Goal: Transaction & Acquisition: Purchase product/service

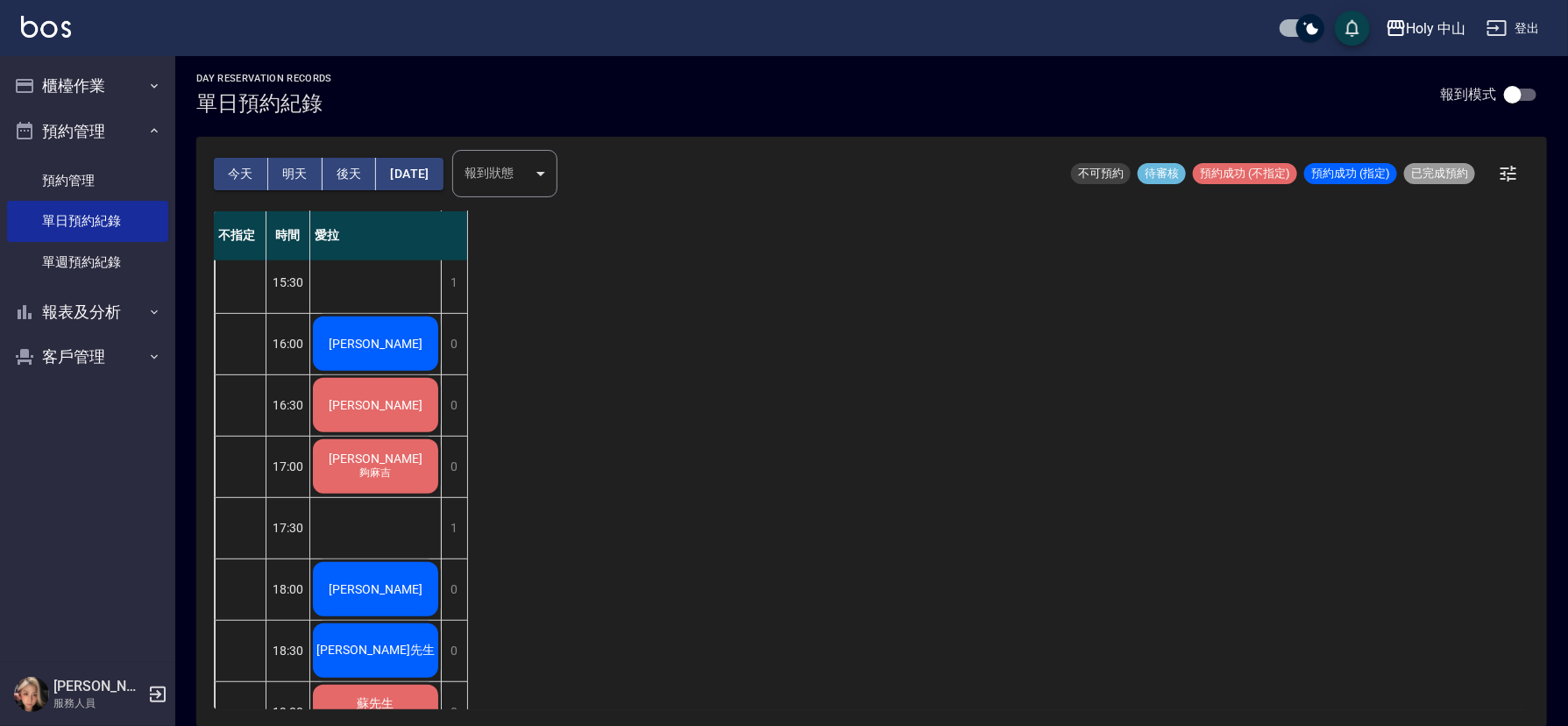
scroll to position [394, 0]
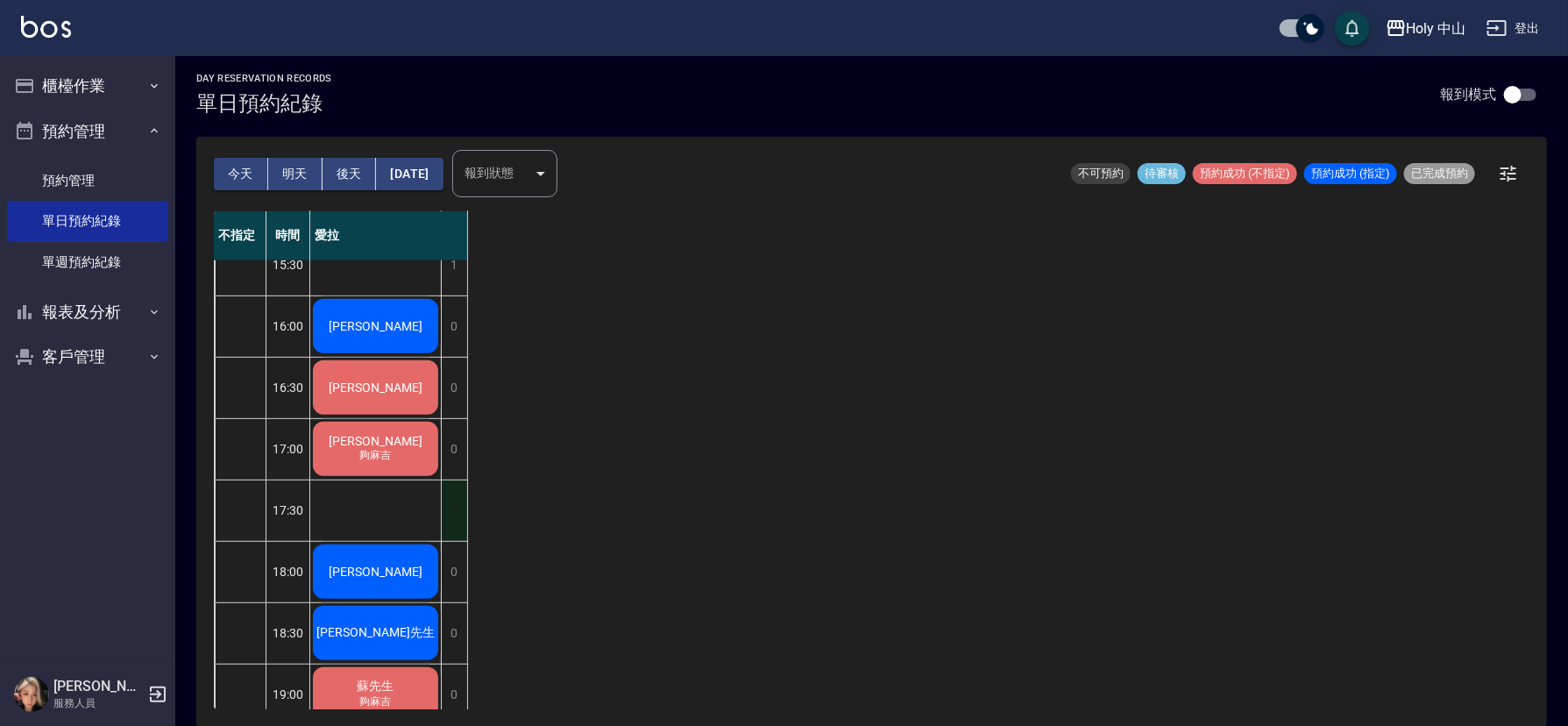
click at [462, 510] on div "1" at bounding box center [454, 510] width 26 height 61
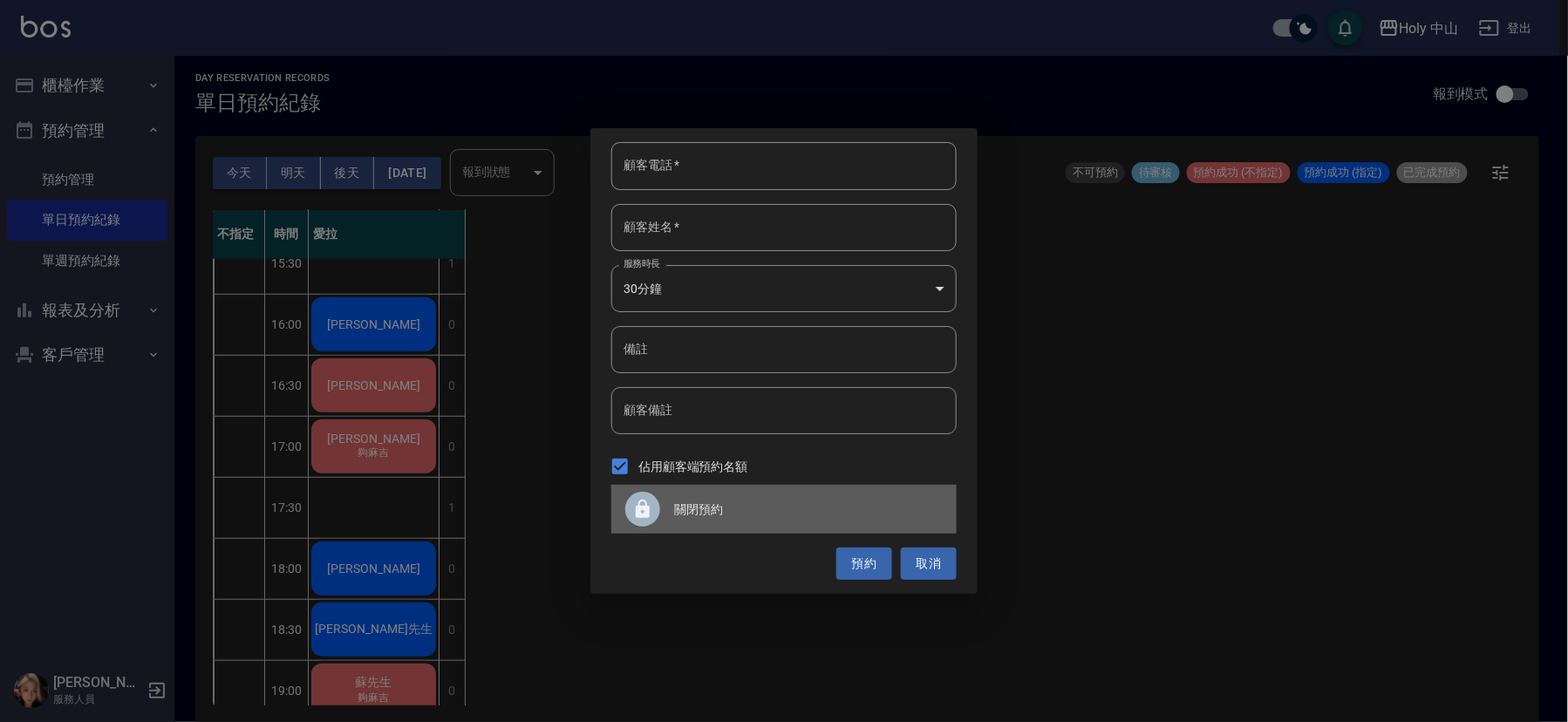
click at [706, 507] on span "關閉預約" at bounding box center [808, 510] width 269 height 19
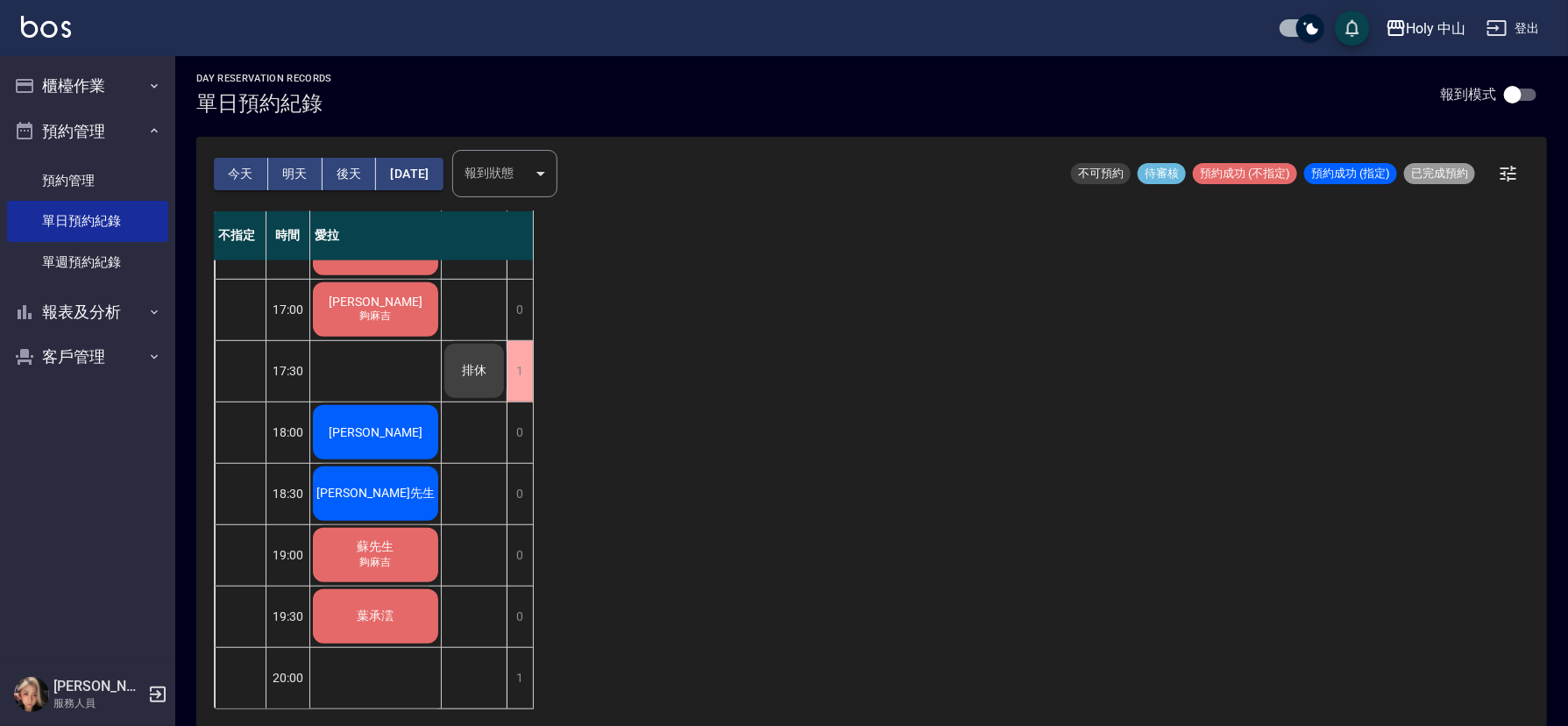
scroll to position [552, 0]
drag, startPoint x: 723, startPoint y: 458, endPoint x: 750, endPoint y: 458, distance: 27.0
click at [724, 458] on div "不指定 時間 愛拉 12:30 13:00 13:30 14:00 14:30 15:00 15:30 16:00 16:30 17:00 17:30 18:…" at bounding box center [871, 460] width 1316 height 498
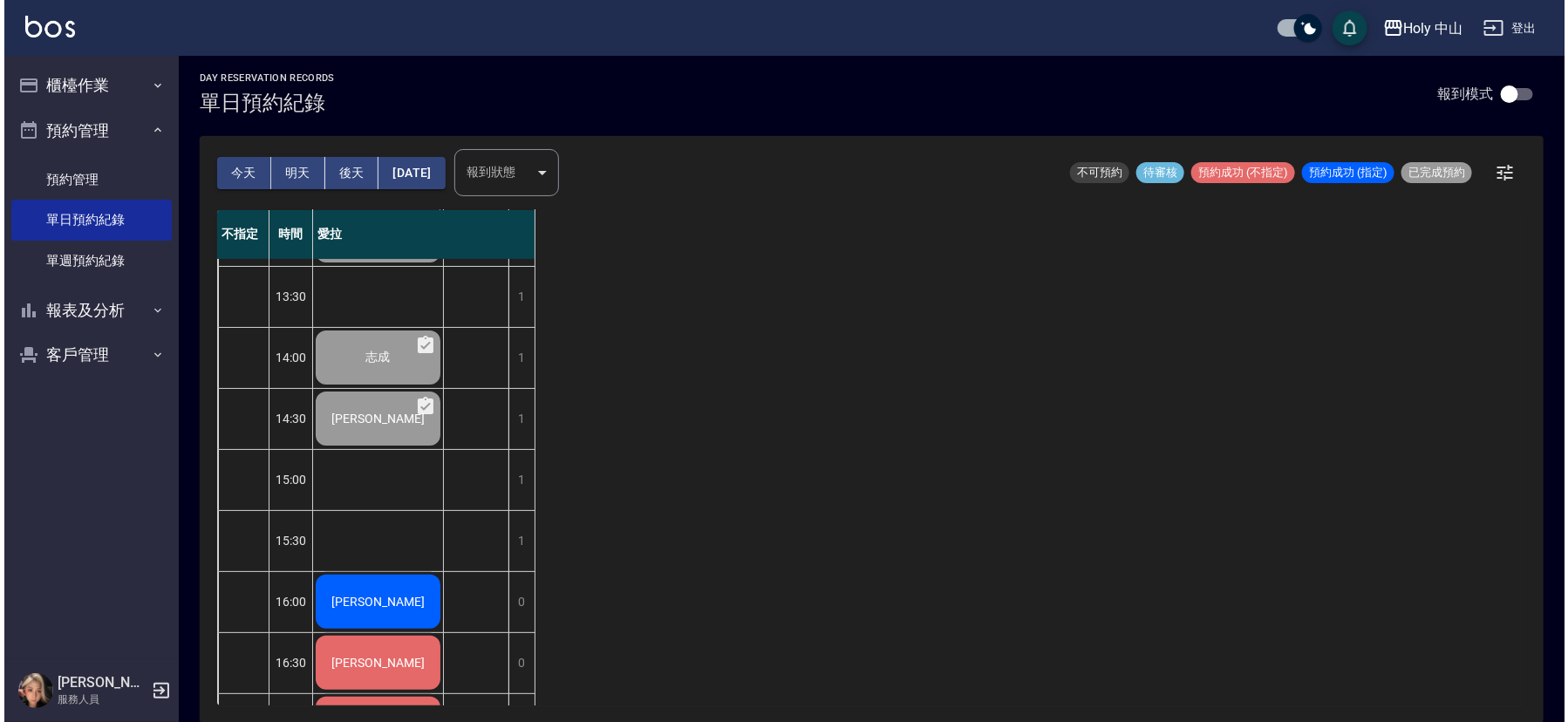
scroll to position [262, 0]
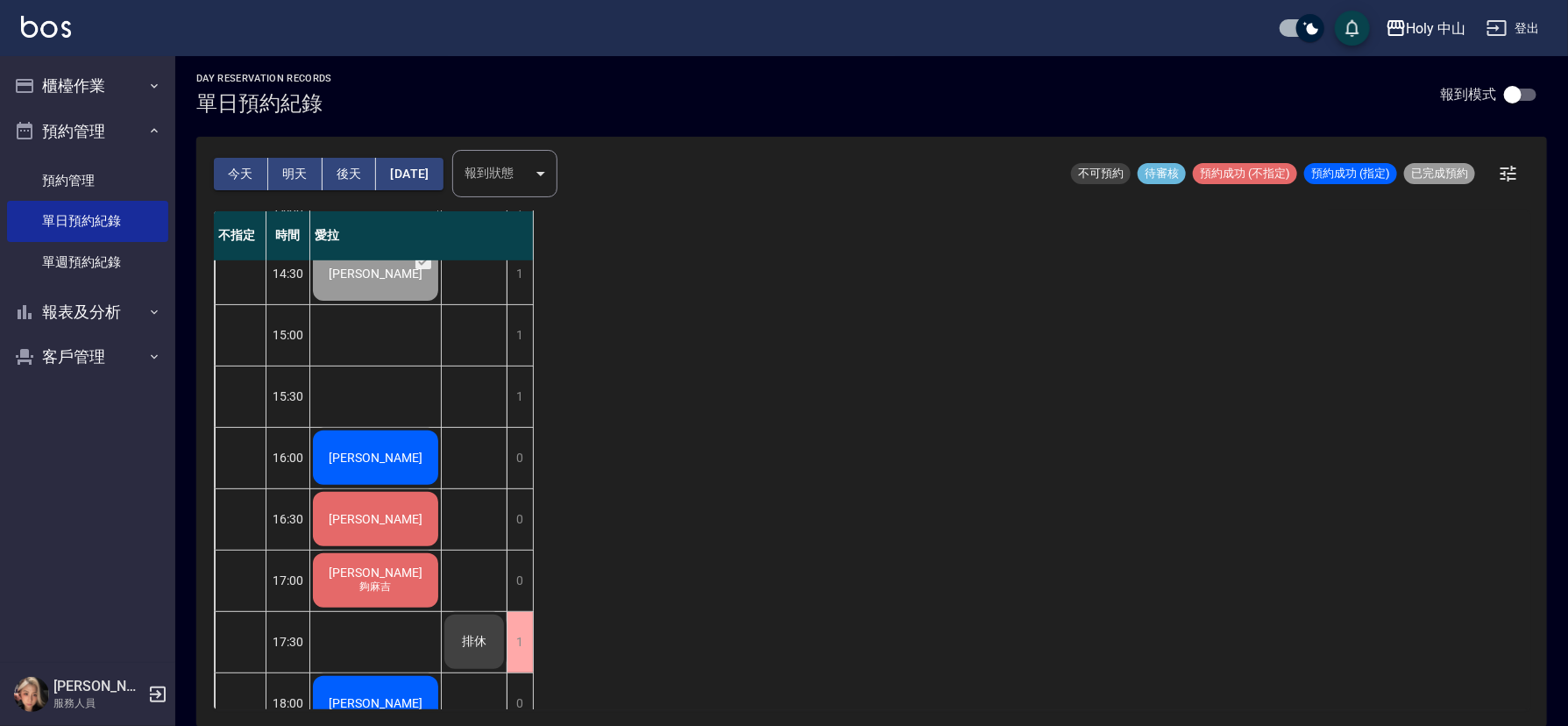
click at [389, 451] on span "[PERSON_NAME]" at bounding box center [374, 458] width 100 height 14
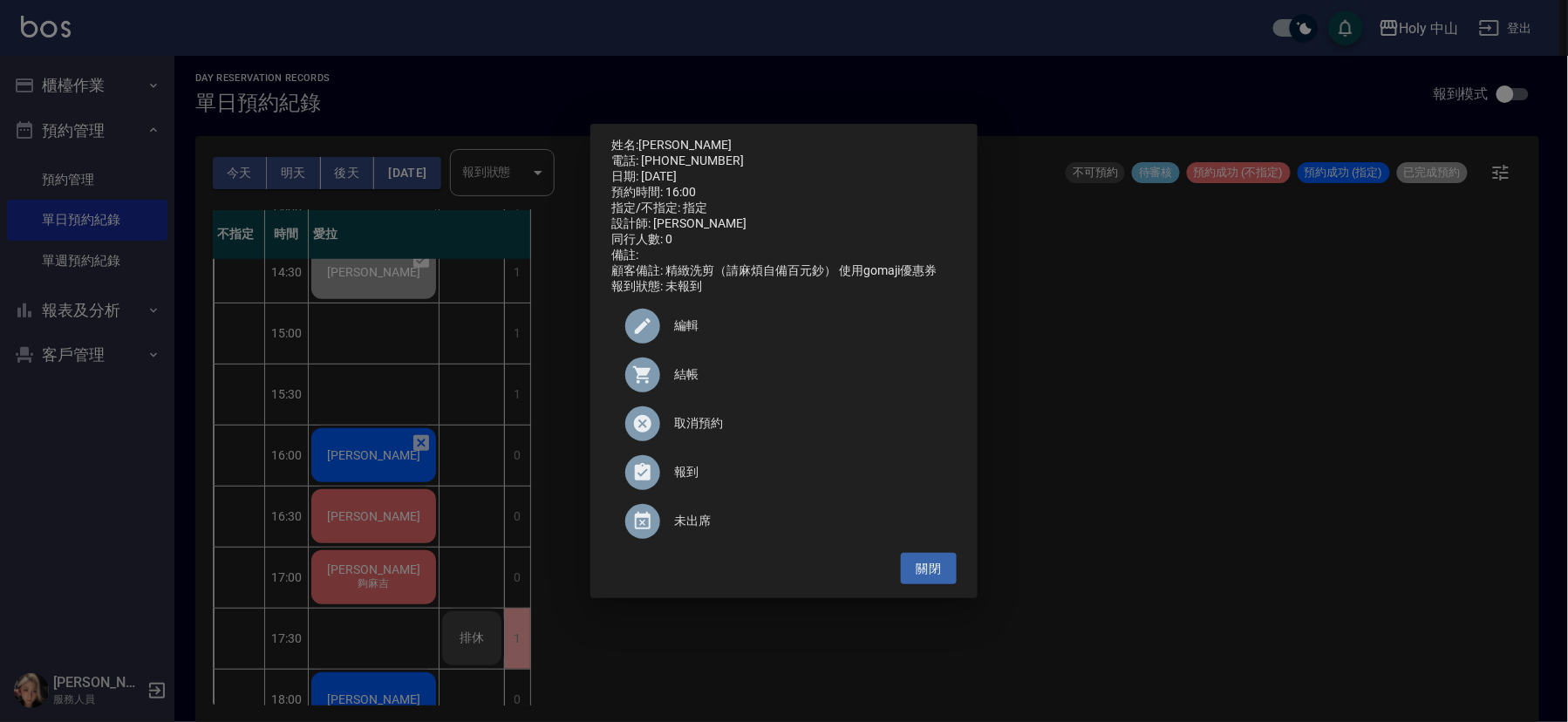
click at [682, 399] on div "結帳" at bounding box center [784, 374] width 345 height 48
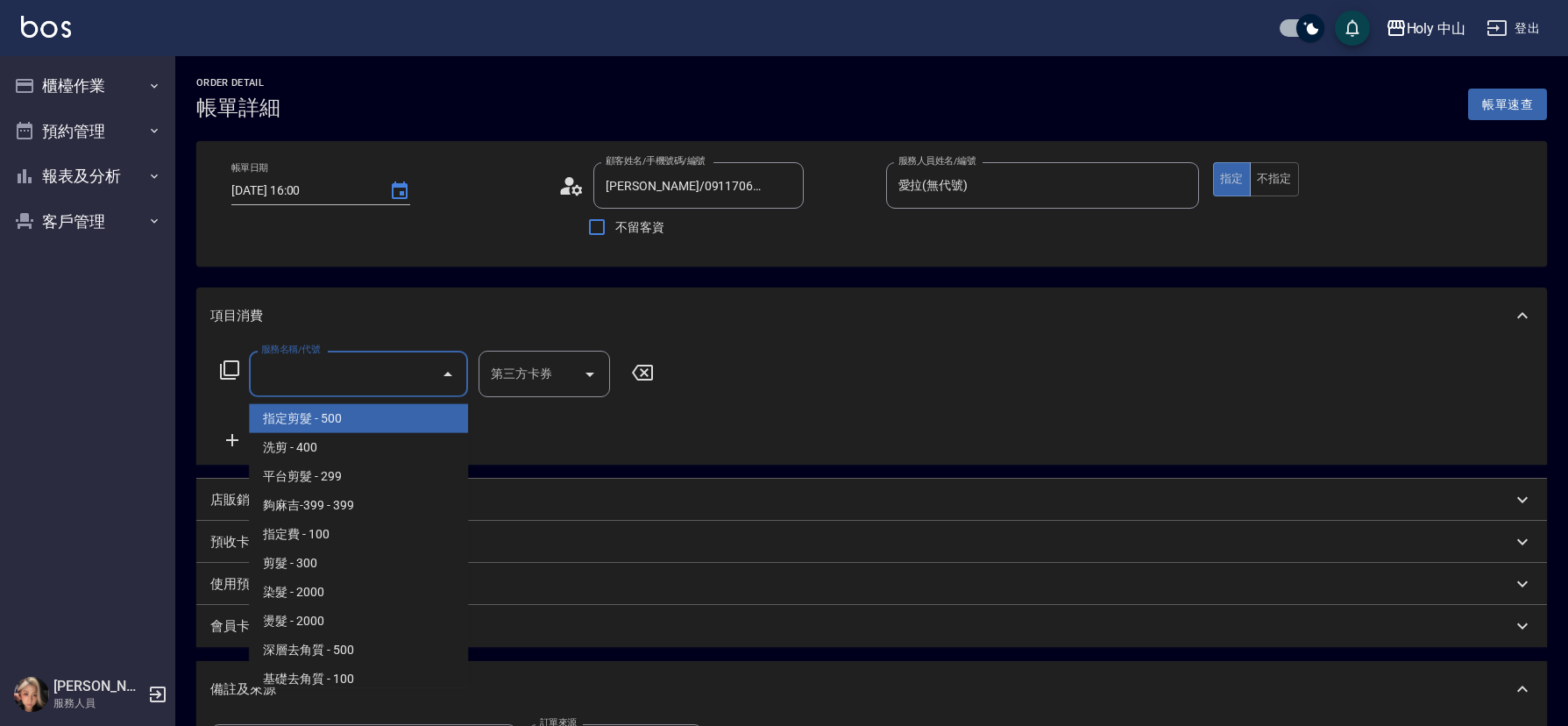
click at [348, 384] on input "服務名稱/代號" at bounding box center [346, 373] width 177 height 31
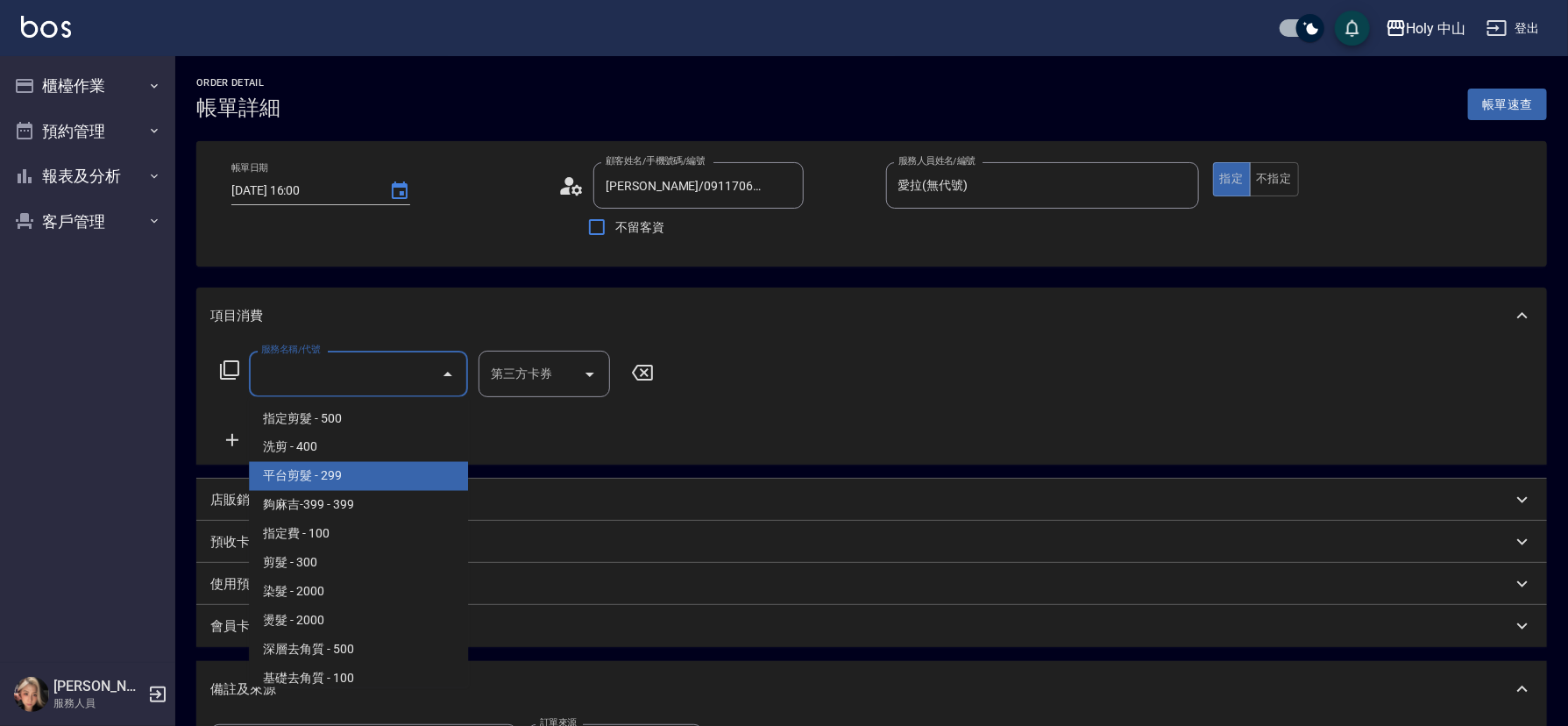
click at [349, 471] on span "平台剪髮 - 299" at bounding box center [358, 476] width 219 height 29
type input "平台剪髮(4)"
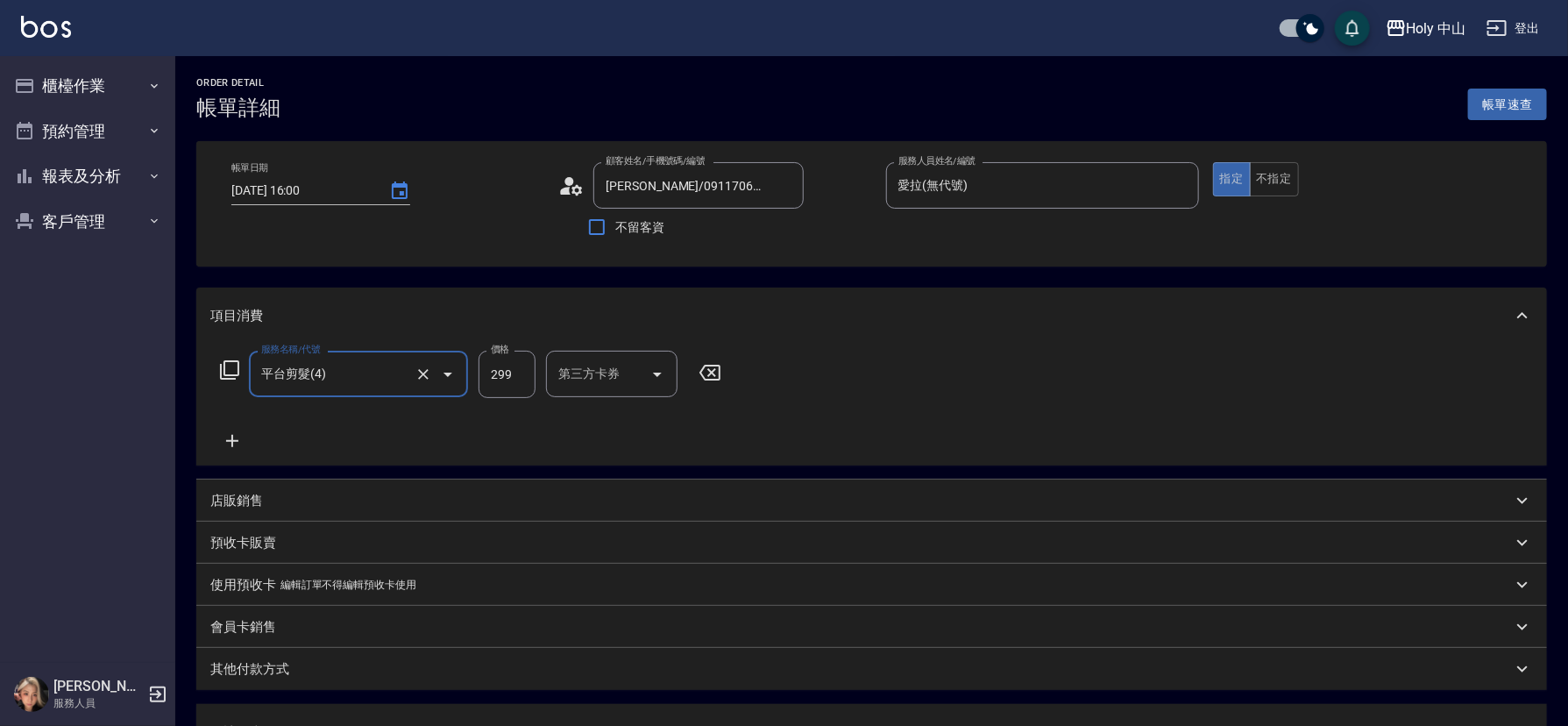
click at [612, 375] on div "第三方卡券 第三方卡券" at bounding box center [612, 373] width 131 height 47
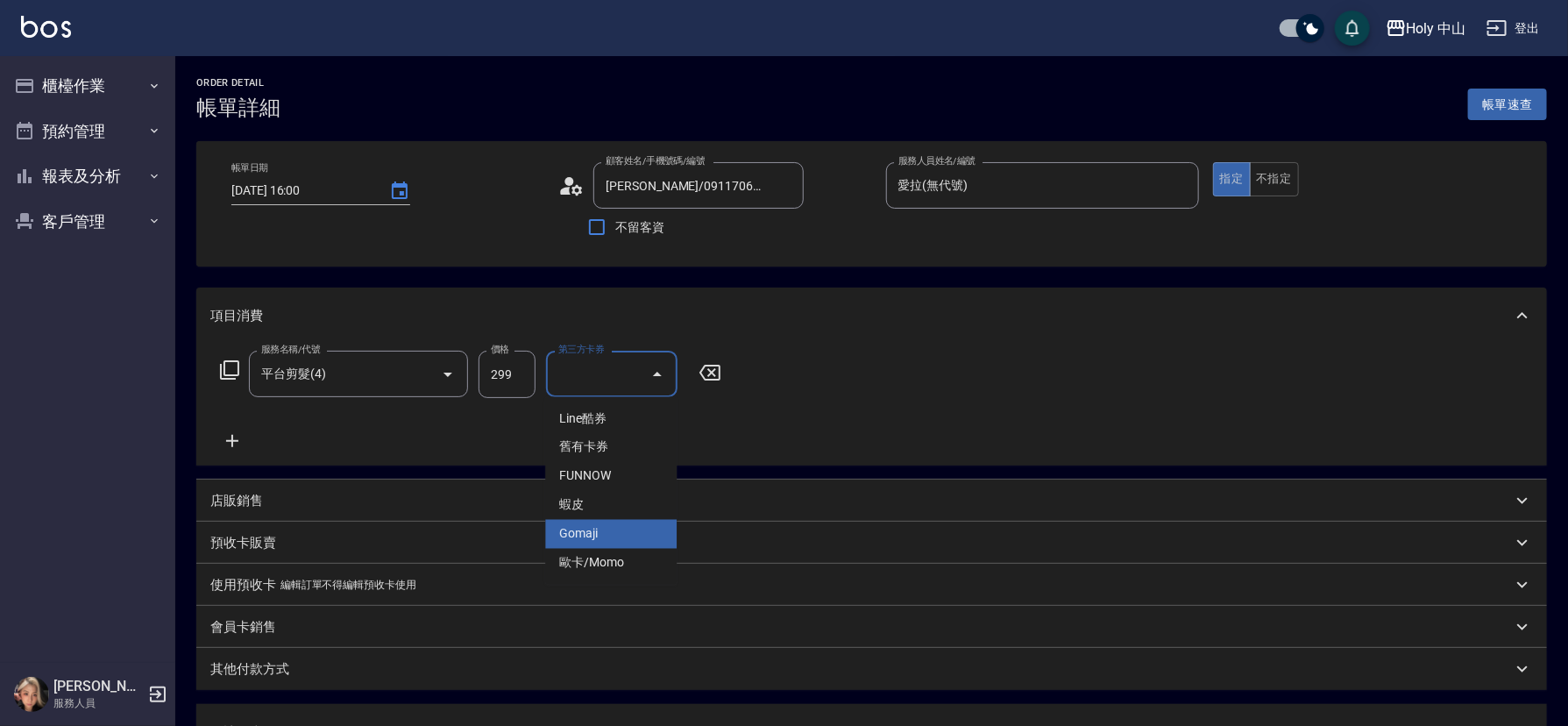
click at [600, 524] on span "Gomaji" at bounding box center [611, 533] width 131 height 29
type input "Gomaji"
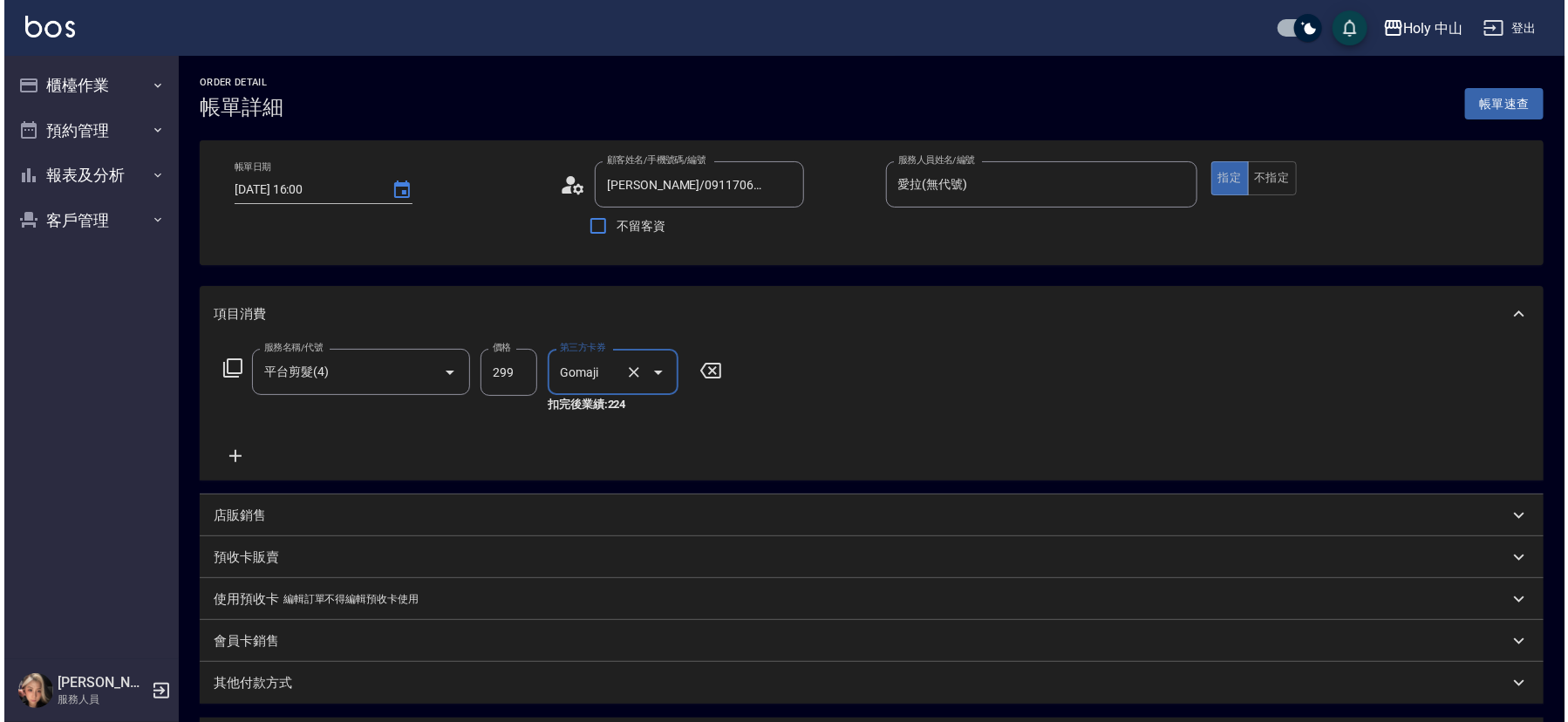
scroll to position [327, 0]
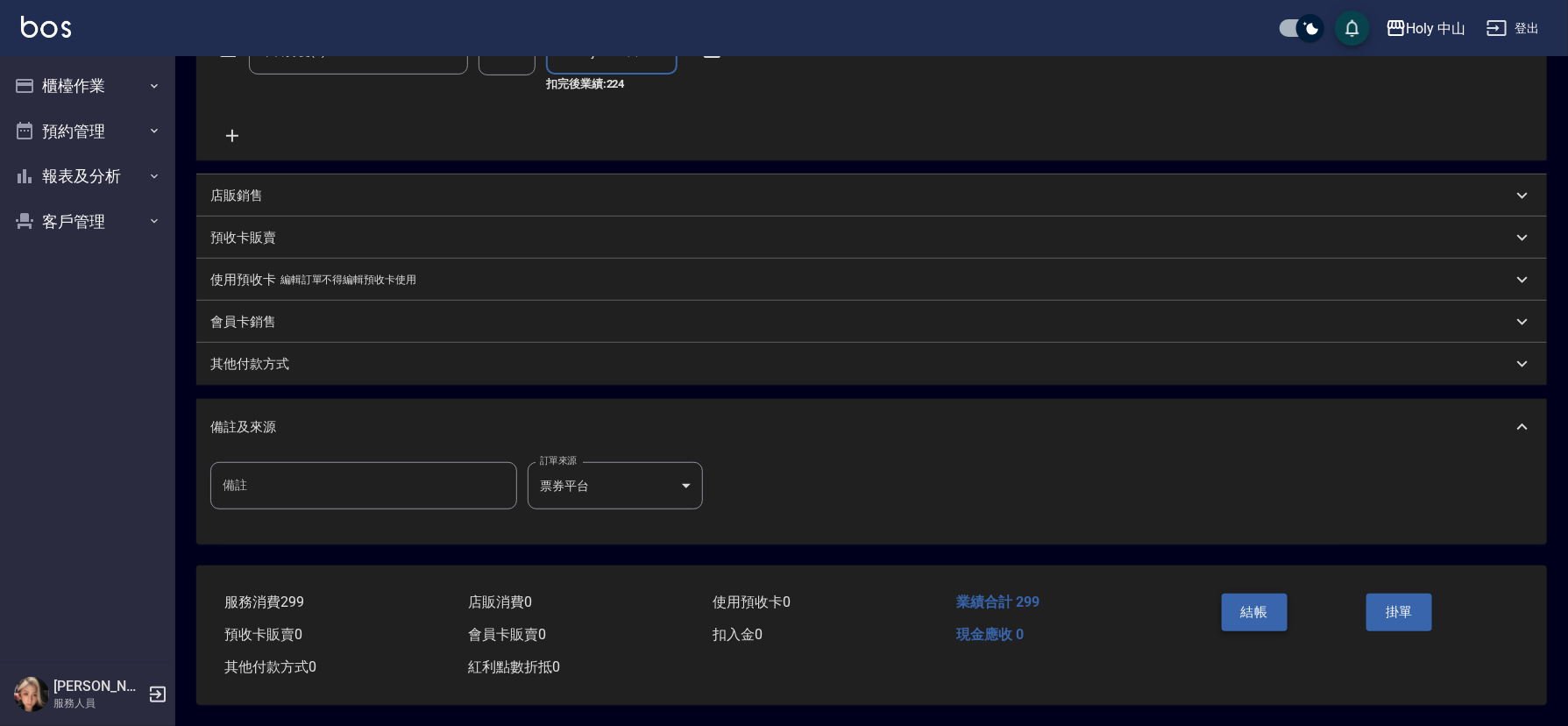
click at [1245, 597] on button "結帳" at bounding box center [1254, 611] width 66 height 37
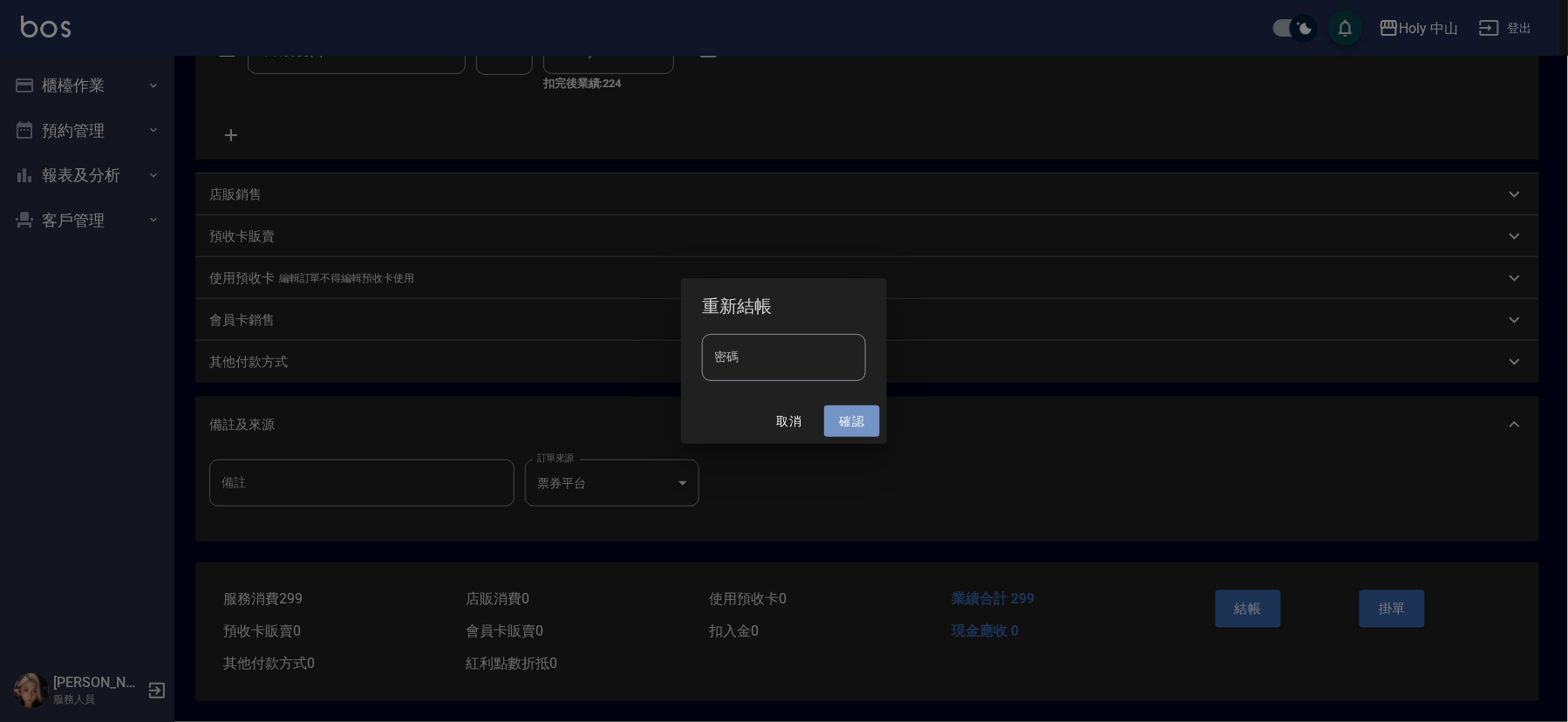
click at [856, 419] on button "確認" at bounding box center [852, 421] width 55 height 33
